Goal: Information Seeking & Learning: Find specific fact

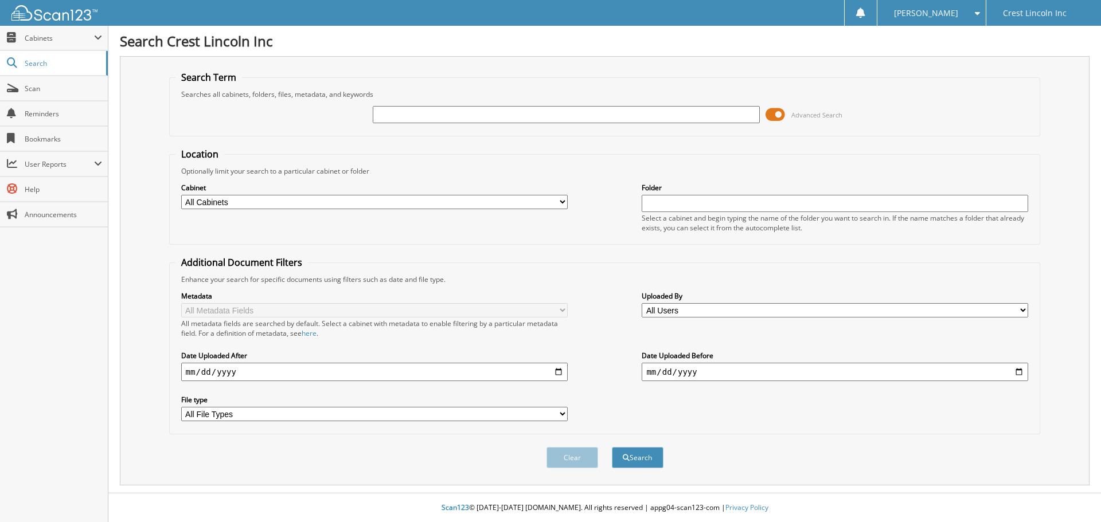
click at [400, 121] on input "text" at bounding box center [566, 114] width 386 height 17
type input "718682"
click at [776, 113] on span at bounding box center [774, 114] width 19 height 17
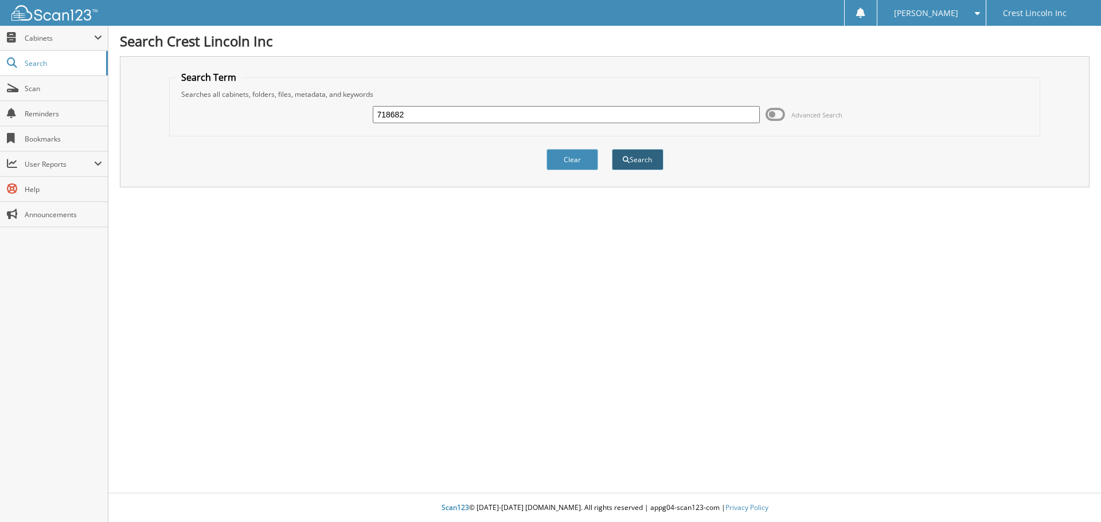
click at [628, 159] on span "submit" at bounding box center [626, 160] width 7 height 7
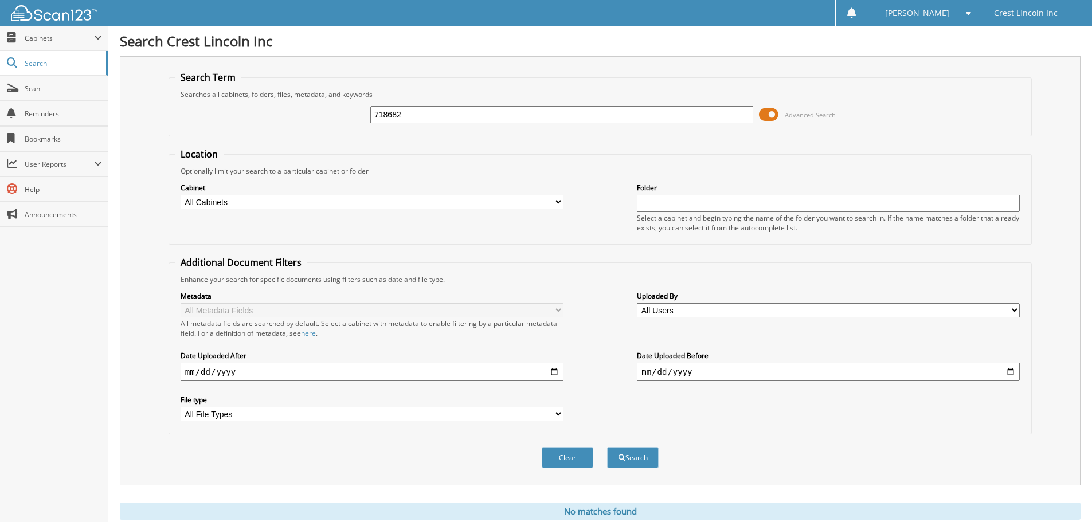
click at [773, 112] on span at bounding box center [768, 114] width 19 height 17
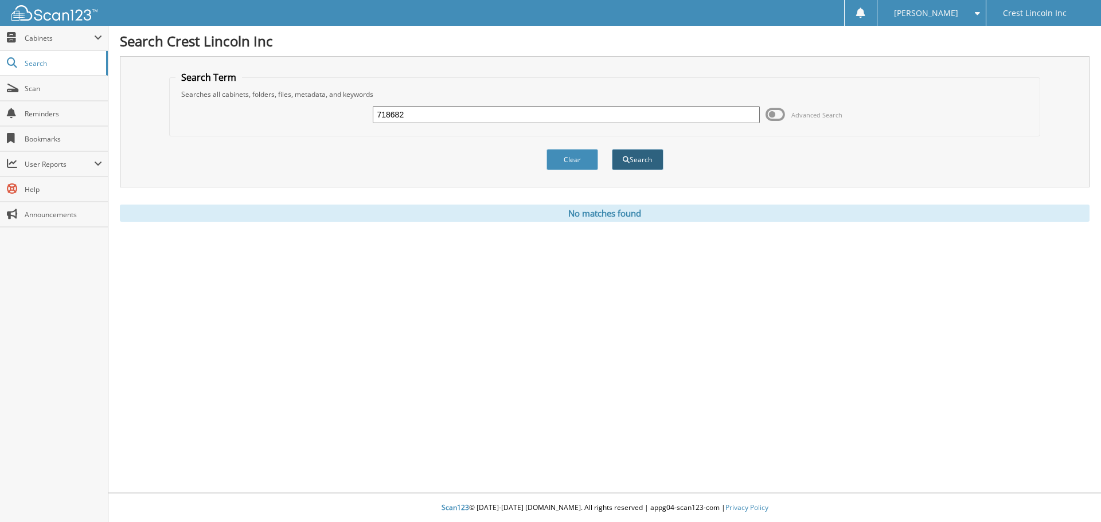
click at [632, 159] on button "Search" at bounding box center [638, 159] width 52 height 21
